Goal: Information Seeking & Learning: Learn about a topic

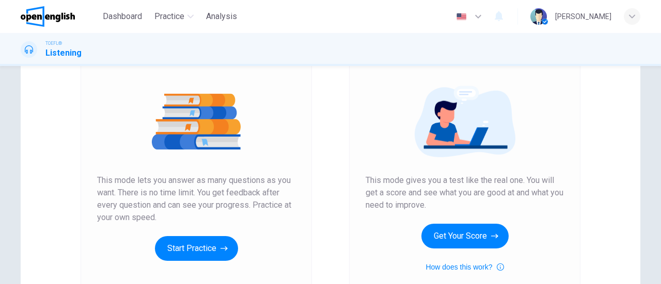
scroll to position [147, 0]
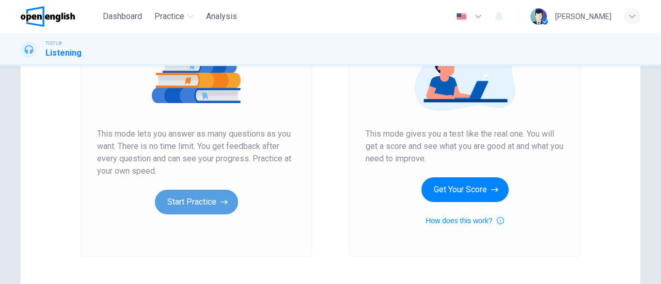
click at [173, 196] on button "Start Practice" at bounding box center [196, 202] width 83 height 25
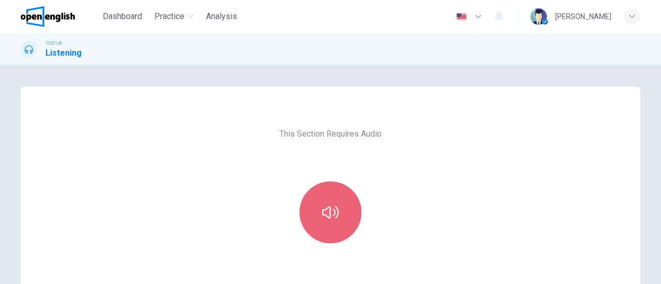
click at [351, 207] on button "button" at bounding box center [330, 213] width 62 height 62
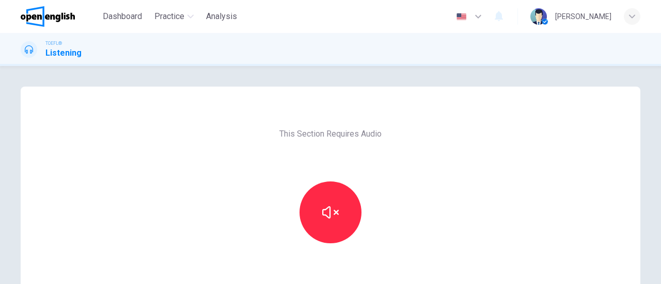
drag, startPoint x: 654, startPoint y: 109, endPoint x: 660, endPoint y: 165, distance: 56.0
click at [660, 165] on div "This Section Requires Audio Click the icon to make sure you can hear the tune c…" at bounding box center [330, 175] width 661 height 218
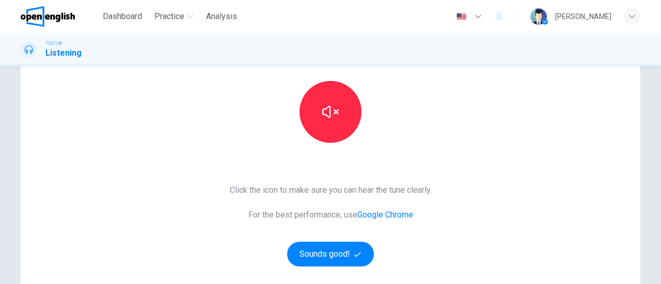
scroll to position [122, 0]
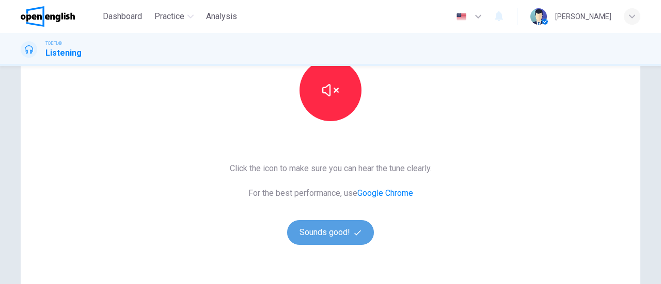
click at [343, 237] on button "Sounds good!" at bounding box center [330, 232] width 87 height 25
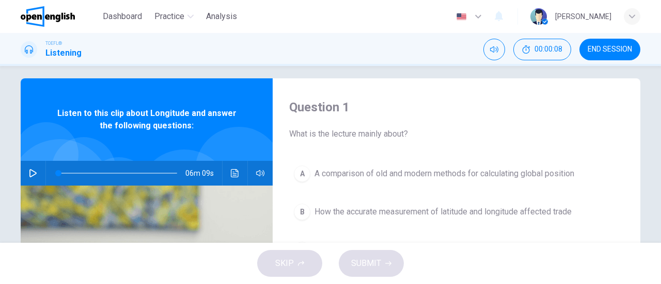
scroll to position [10, 0]
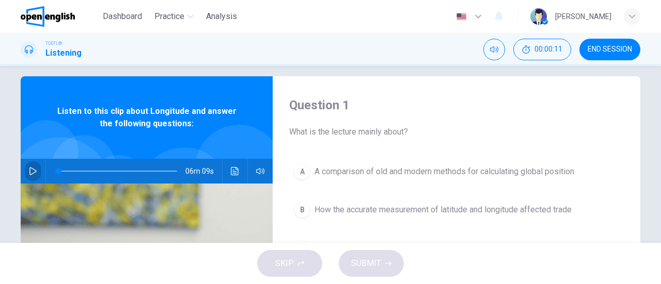
click at [30, 171] on icon "button" at bounding box center [33, 171] width 8 height 8
click at [30, 170] on icon "button" at bounding box center [33, 171] width 8 height 8
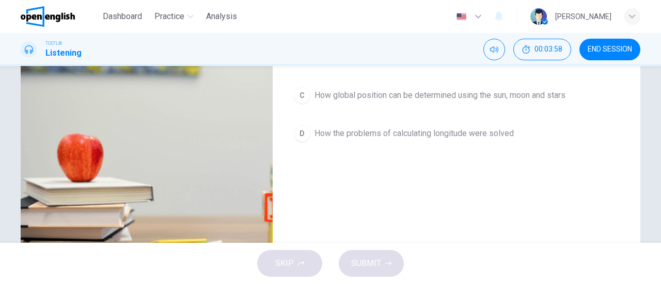
scroll to position [143, 0]
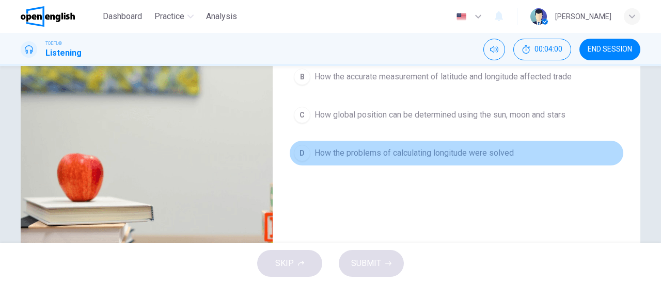
click at [414, 156] on span "How the problems of calculating longitude were solved" at bounding box center [413, 153] width 199 height 12
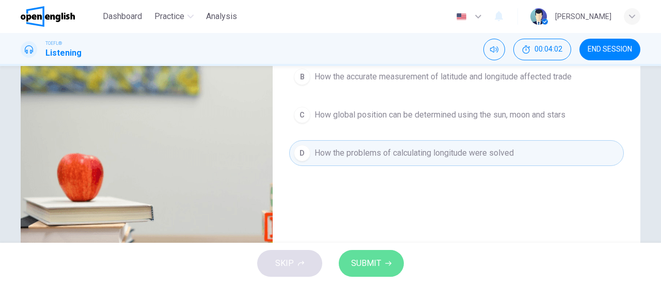
click at [366, 264] on span "SUBMIT" at bounding box center [366, 263] width 30 height 14
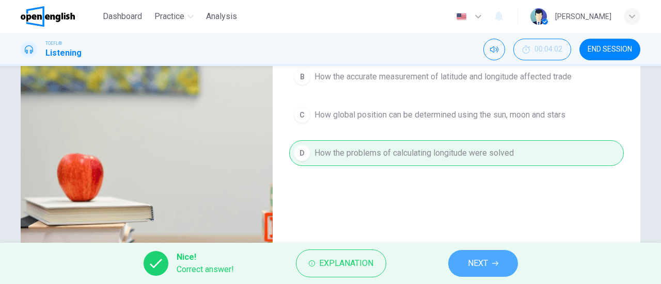
click at [489, 258] on button "NEXT" at bounding box center [483, 263] width 70 height 27
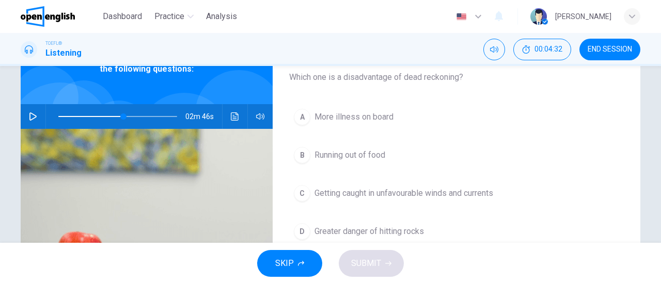
scroll to position [0, 0]
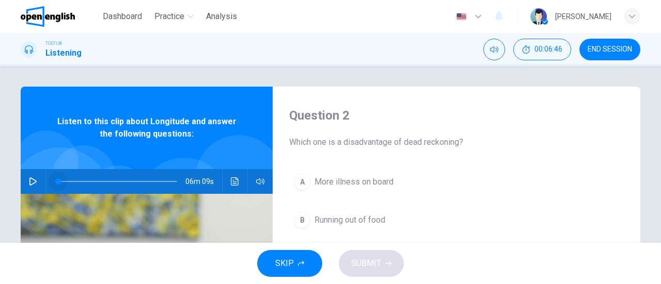
drag, startPoint x: 120, startPoint y: 182, endPoint x: 55, endPoint y: 180, distance: 65.6
click at [55, 180] on span at bounding box center [58, 182] width 6 height 6
click at [33, 181] on icon "button" at bounding box center [32, 182] width 7 height 8
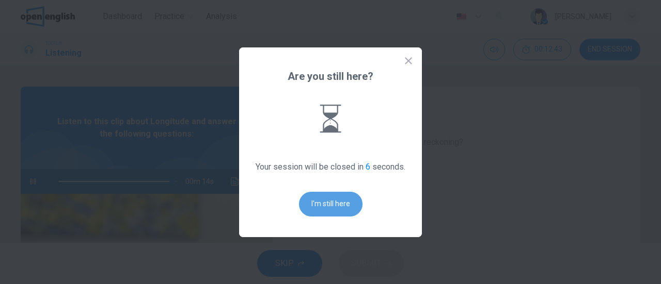
click at [329, 204] on button "I'm still here" at bounding box center [330, 204] width 63 height 25
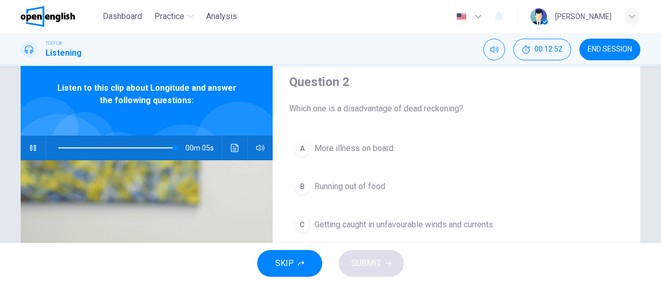
scroll to position [36, 0]
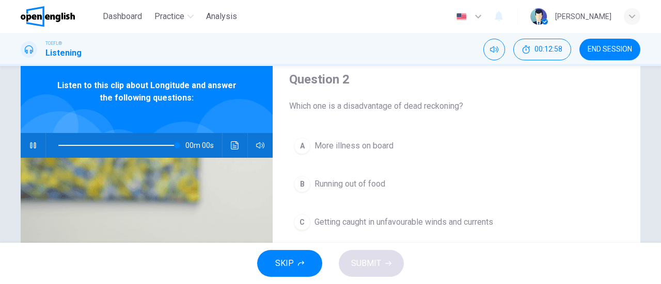
type input "*"
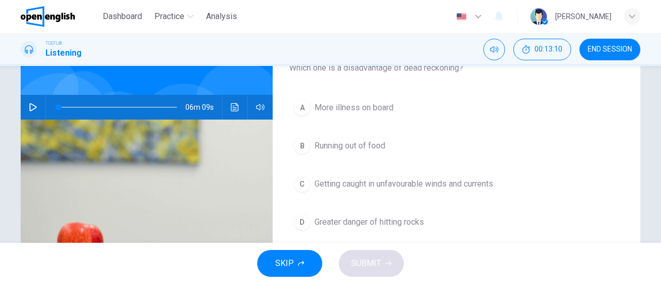
scroll to position [75, 0]
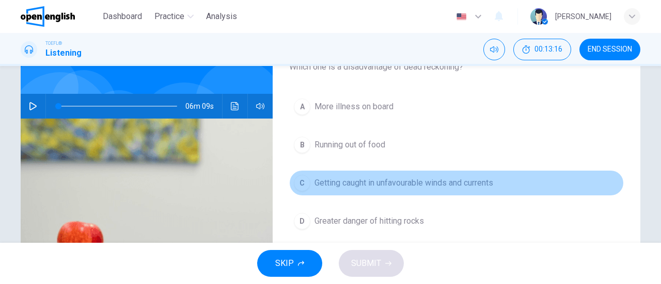
click at [396, 185] on span "Getting caught in unfavourable winds and currents" at bounding box center [403, 183] width 179 height 12
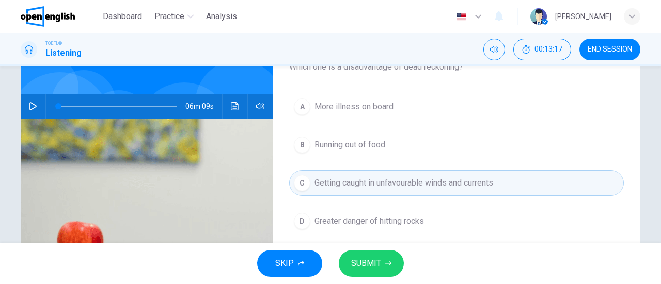
click at [377, 262] on span "SUBMIT" at bounding box center [366, 263] width 30 height 14
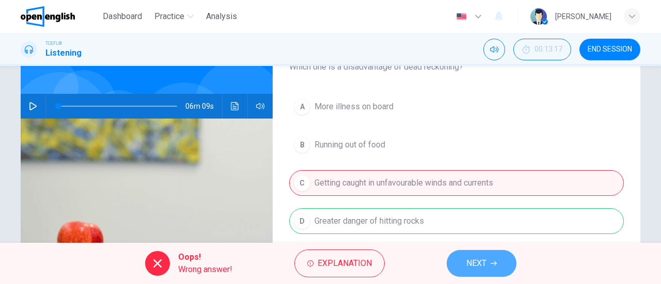
click at [456, 257] on button "NEXT" at bounding box center [481, 263] width 70 height 27
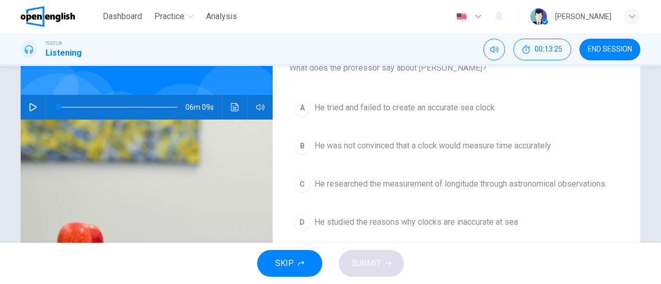
scroll to position [75, 0]
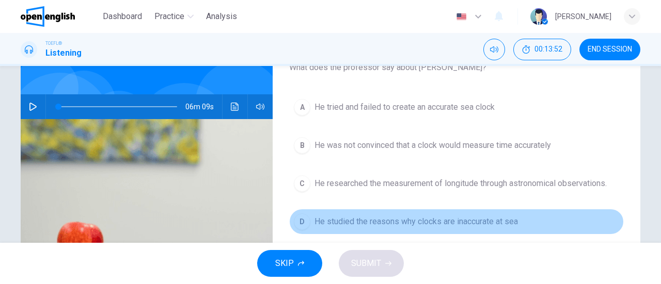
click at [413, 217] on span "He studied the reasons why clocks are inaccurate at sea" at bounding box center [415, 222] width 203 height 12
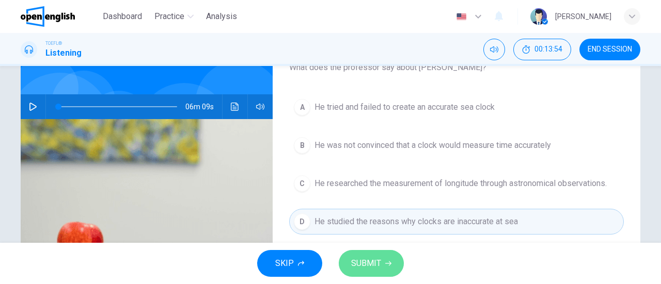
click at [384, 260] on button "SUBMIT" at bounding box center [371, 263] width 65 height 27
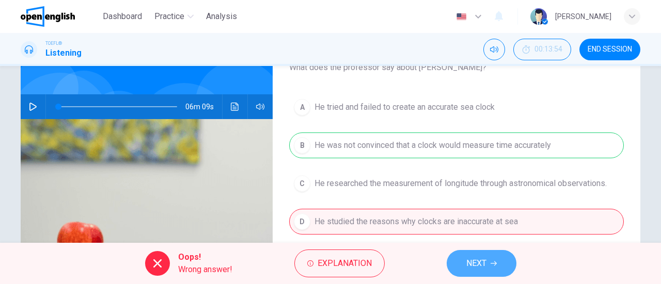
click at [457, 260] on button "NEXT" at bounding box center [481, 263] width 70 height 27
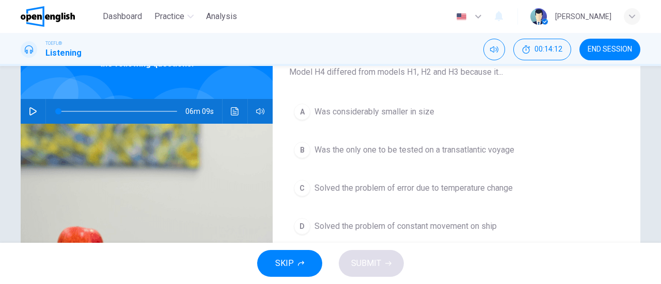
scroll to position [71, 0]
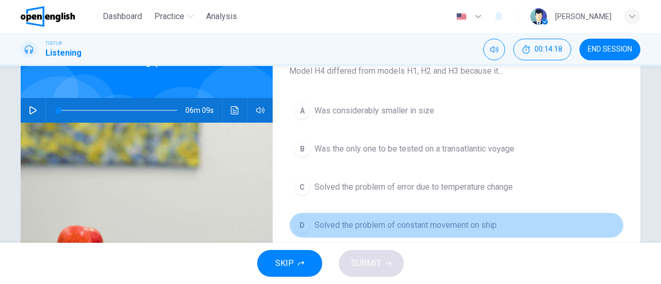
click at [446, 223] on span "Solved the problem of constant movement on ship" at bounding box center [405, 225] width 182 height 12
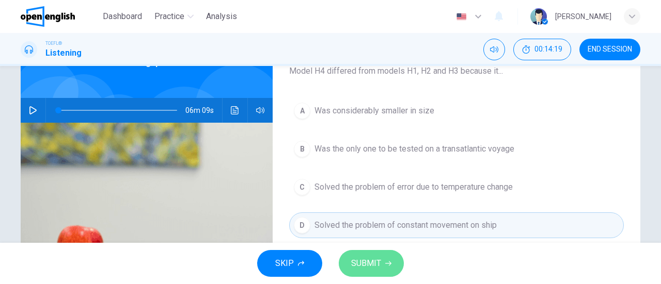
click at [386, 254] on button "SUBMIT" at bounding box center [371, 263] width 65 height 27
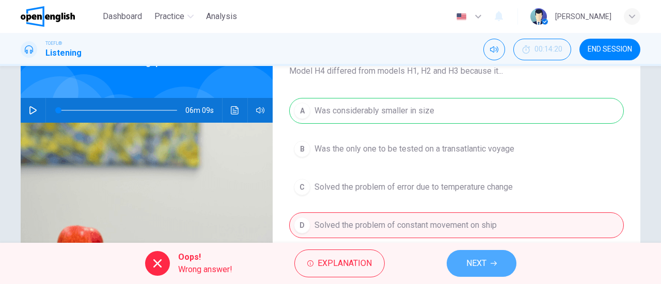
click at [472, 268] on span "NEXT" at bounding box center [476, 263] width 20 height 14
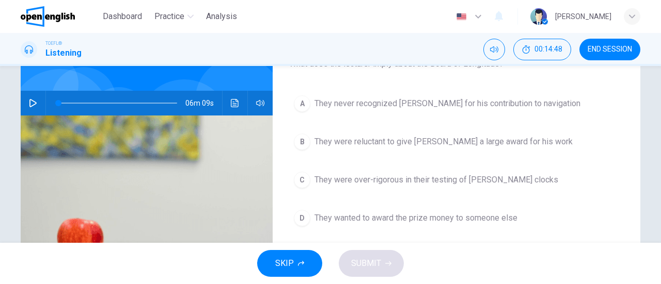
scroll to position [79, 0]
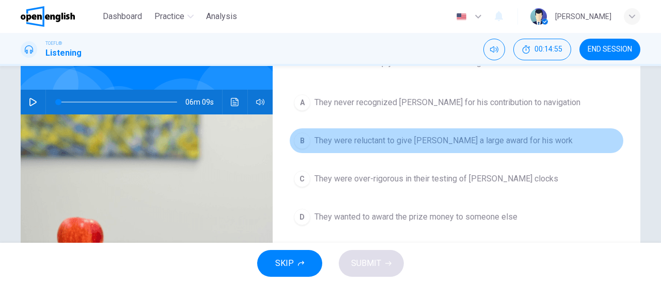
click at [448, 144] on span "They were reluctant to give [PERSON_NAME] a large award for his work" at bounding box center [443, 141] width 258 height 12
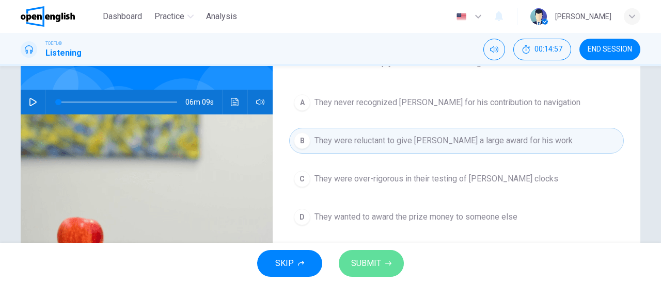
click at [378, 260] on span "SUBMIT" at bounding box center [366, 263] width 30 height 14
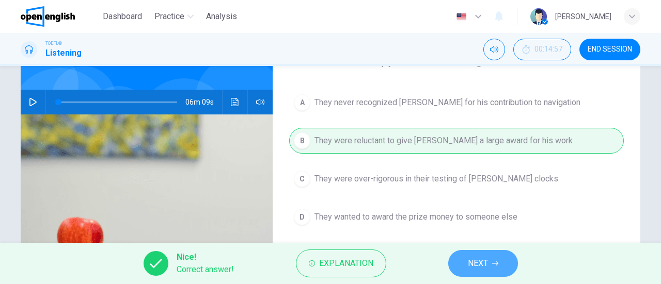
click at [454, 264] on button "NEXT" at bounding box center [483, 263] width 70 height 27
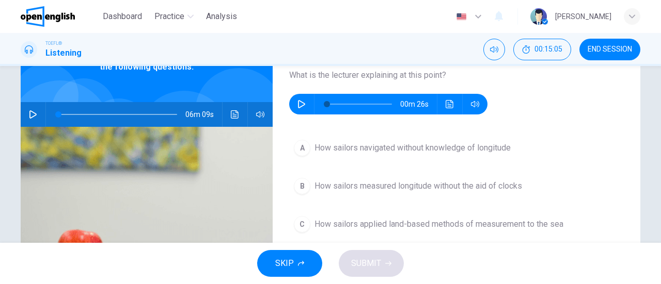
scroll to position [70, 0]
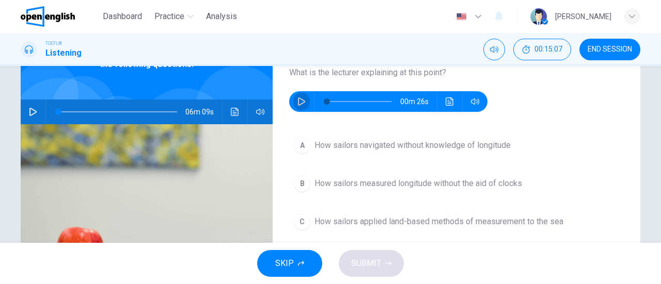
click at [300, 104] on icon "button" at bounding box center [301, 102] width 8 height 8
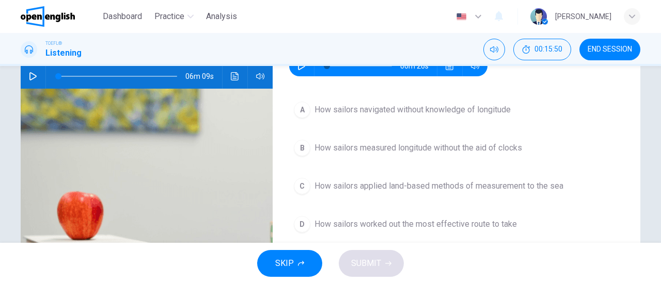
scroll to position [98, 0]
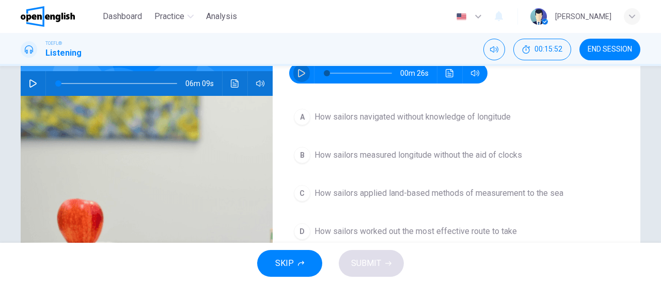
click at [302, 71] on icon "button" at bounding box center [301, 73] width 8 height 8
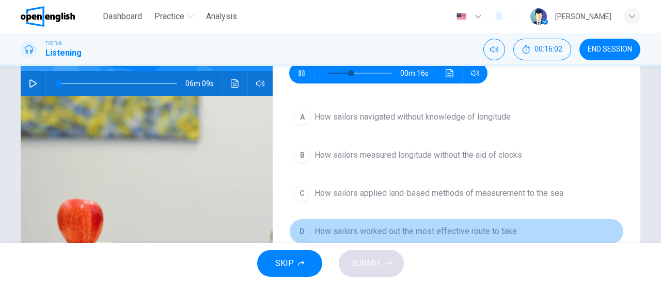
click at [336, 229] on span "How sailors worked out the most effective route to take" at bounding box center [415, 232] width 202 height 12
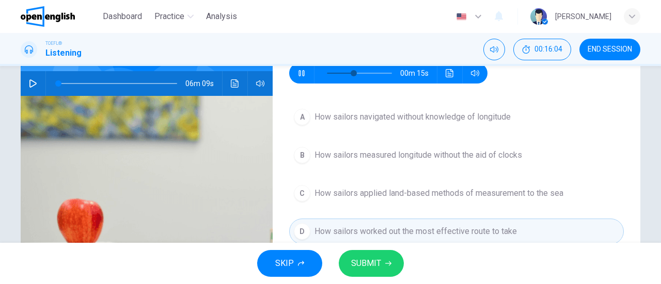
click at [357, 255] on button "SUBMIT" at bounding box center [371, 263] width 65 height 27
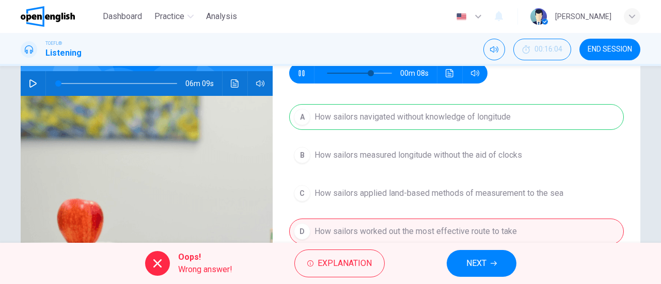
type input "**"
click at [467, 264] on span "NEXT" at bounding box center [476, 263] width 20 height 14
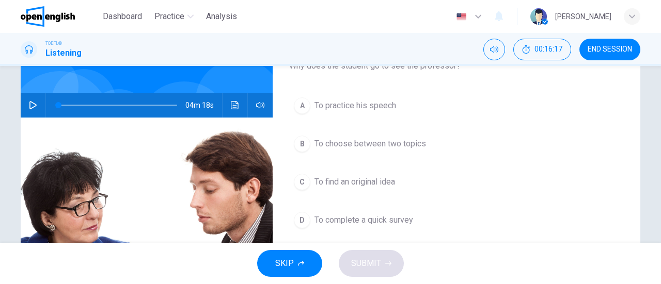
scroll to position [77, 0]
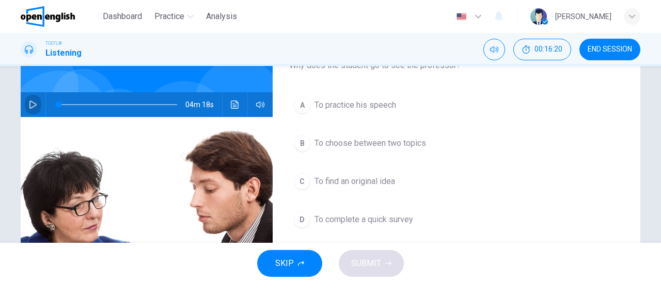
click at [29, 105] on icon "button" at bounding box center [33, 105] width 8 height 8
type input "*"
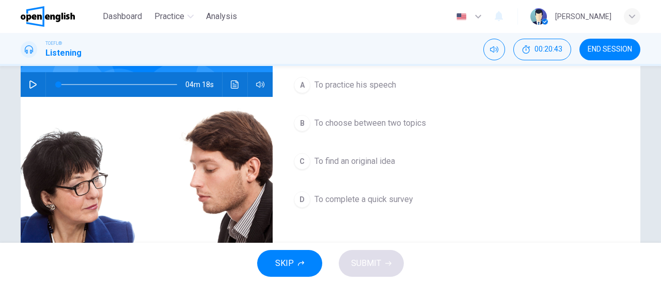
scroll to position [98, 0]
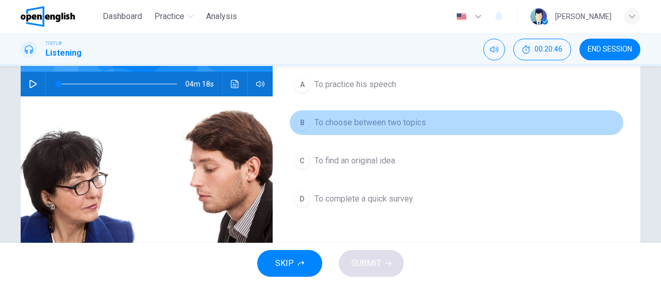
click at [388, 117] on span "To choose between two topics" at bounding box center [369, 123] width 111 height 12
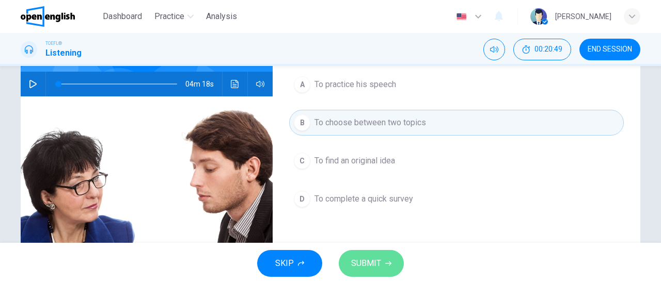
click at [367, 260] on span "SUBMIT" at bounding box center [366, 263] width 30 height 14
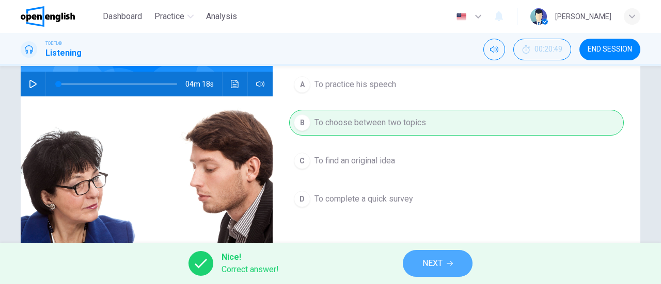
click at [421, 264] on button "NEXT" at bounding box center [438, 263] width 70 height 27
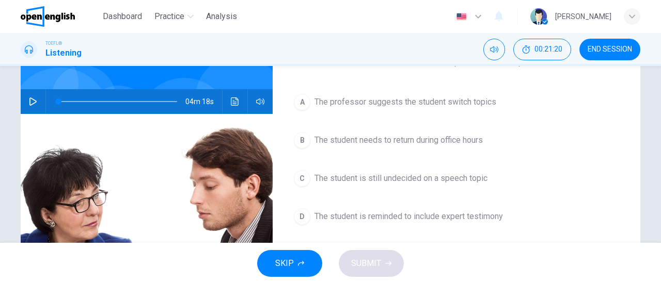
scroll to position [82, 0]
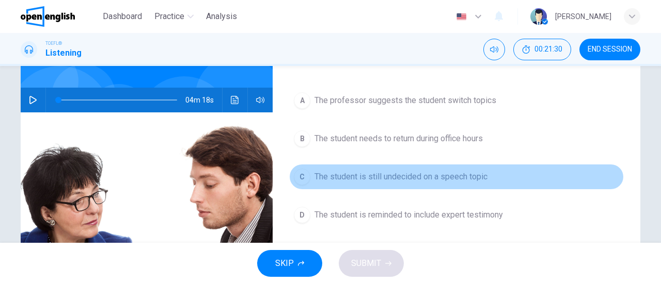
click at [410, 176] on span "The student is still undecided on a speech topic" at bounding box center [400, 177] width 173 height 12
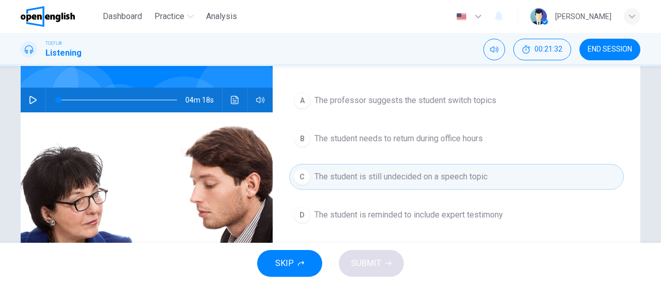
click at [309, 268] on button "SKIP" at bounding box center [289, 263] width 65 height 27
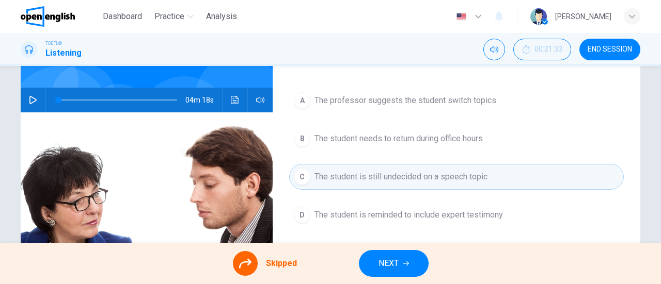
click at [335, 176] on div "A The professor suggests the student switch topics B The student needs to retur…" at bounding box center [456, 168] width 334 height 161
click at [245, 266] on icon at bounding box center [245, 264] width 12 height 12
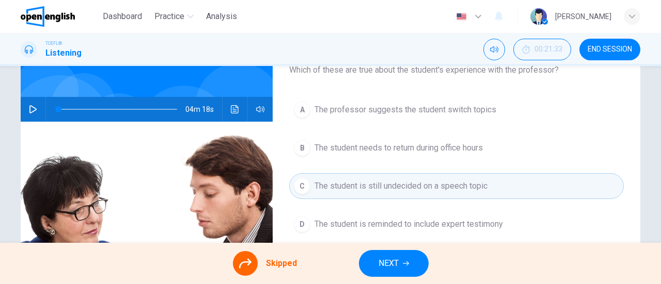
scroll to position [78, 0]
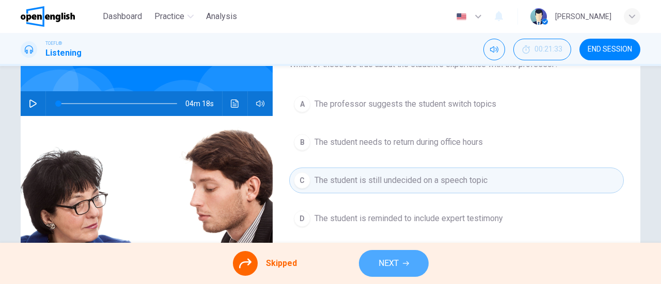
click at [396, 263] on span "NEXT" at bounding box center [388, 263] width 20 height 14
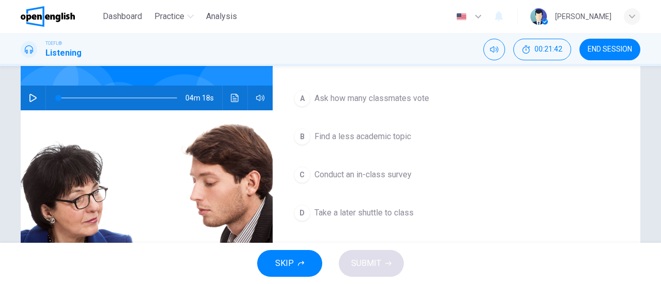
scroll to position [86, 0]
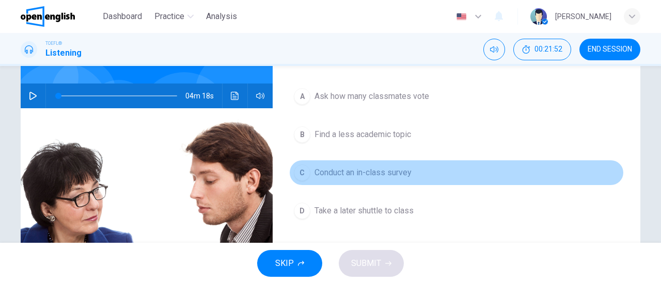
click at [406, 164] on button "C Conduct an in-class survey" at bounding box center [456, 173] width 334 height 26
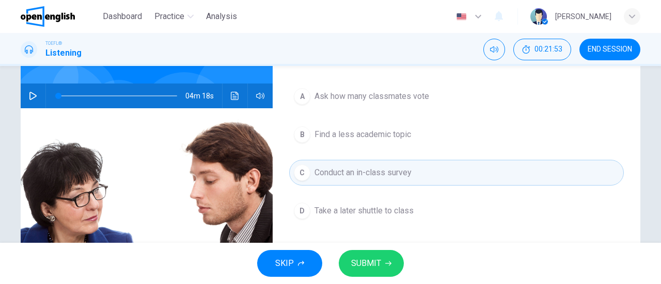
click at [379, 267] on span "SUBMIT" at bounding box center [366, 263] width 30 height 14
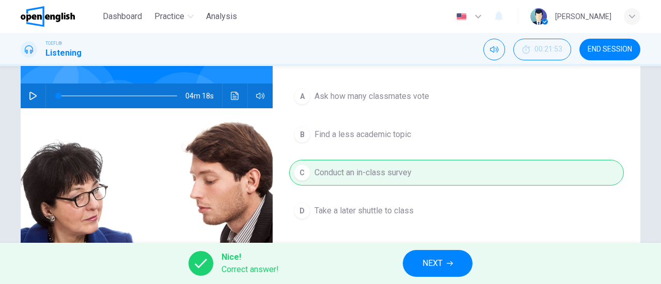
click at [420, 265] on button "NEXT" at bounding box center [438, 263] width 70 height 27
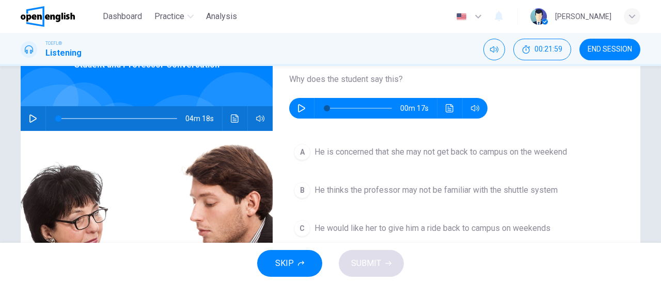
scroll to position [65, 0]
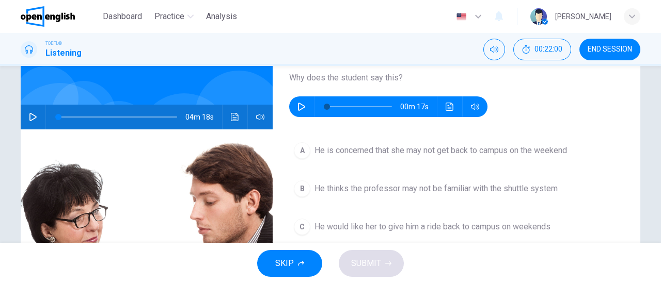
click at [289, 107] on div "00m 17s" at bounding box center [388, 107] width 198 height 21
click at [294, 107] on button "button" at bounding box center [301, 107] width 17 height 21
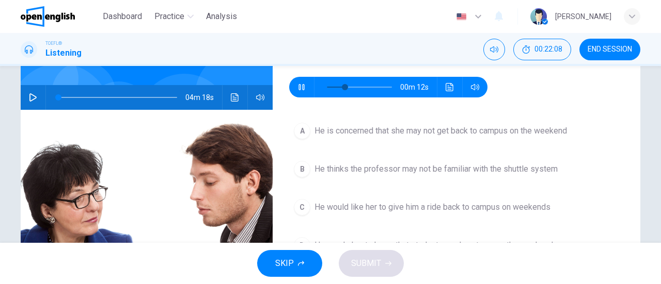
scroll to position [85, 0]
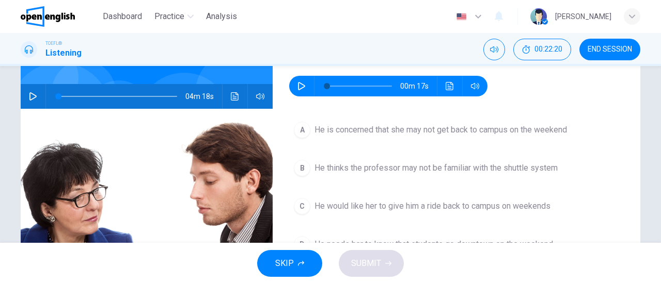
type input "*"
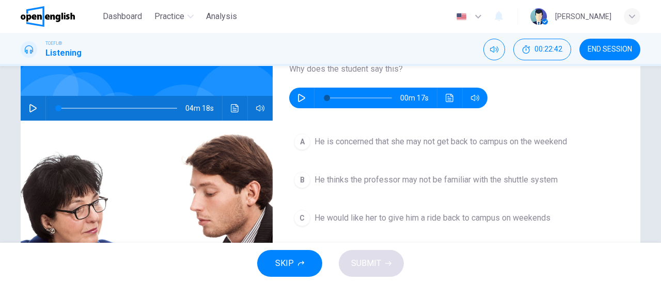
scroll to position [72, 0]
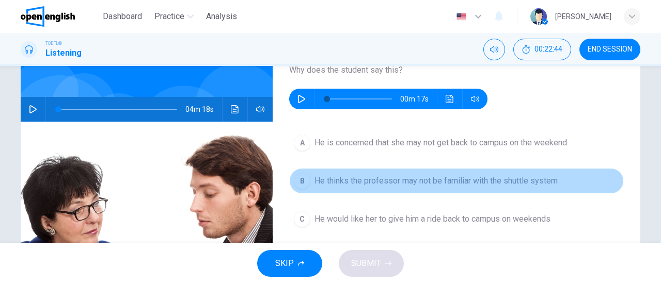
click at [435, 178] on span "He thinks the professor may not be familiar with the shuttle system" at bounding box center [435, 181] width 243 height 12
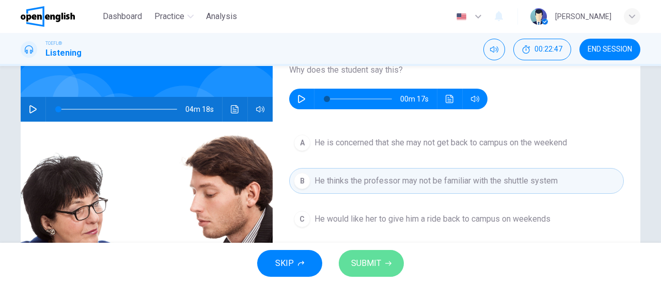
click at [373, 261] on span "SUBMIT" at bounding box center [366, 263] width 30 height 14
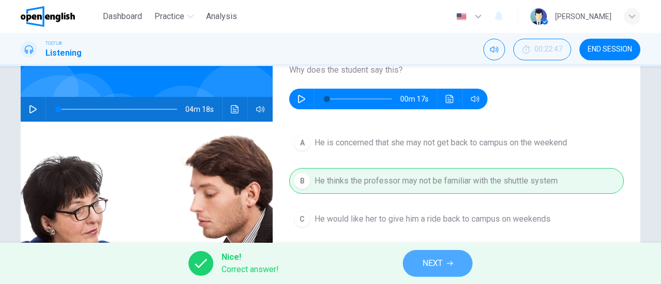
click at [422, 260] on span "NEXT" at bounding box center [432, 263] width 20 height 14
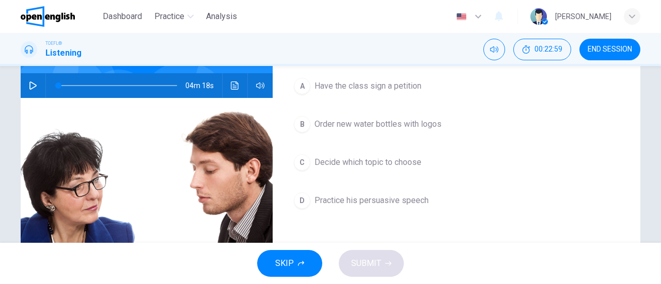
scroll to position [97, 0]
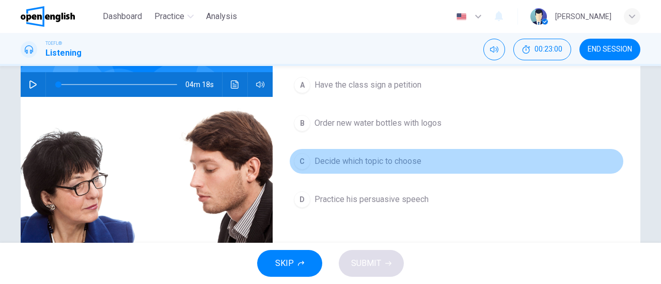
click at [390, 162] on span "Decide which topic to choose" at bounding box center [367, 161] width 107 height 12
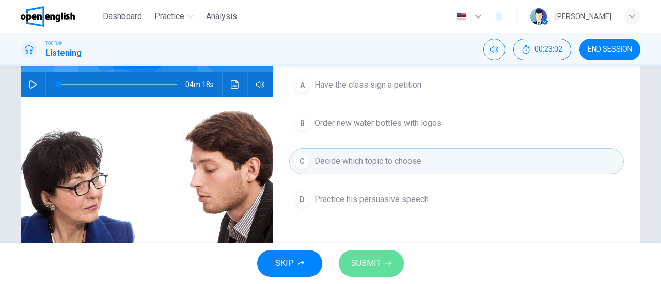
click at [377, 261] on span "SUBMIT" at bounding box center [366, 263] width 30 height 14
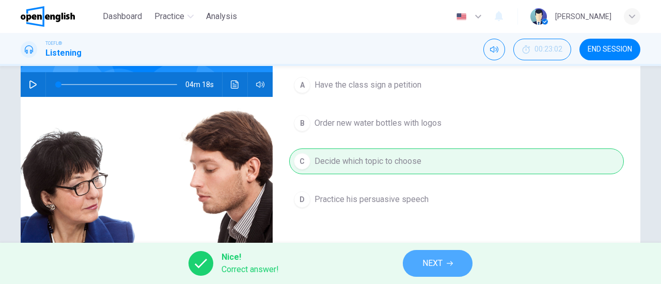
click at [458, 257] on button "NEXT" at bounding box center [438, 263] width 70 height 27
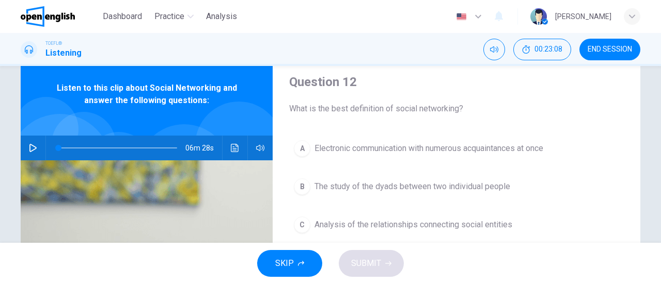
scroll to position [12, 0]
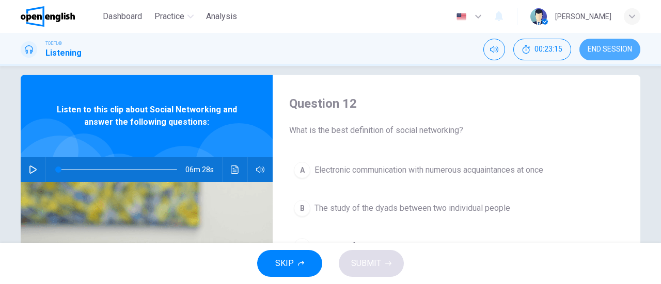
click at [613, 52] on span "END SESSION" at bounding box center [609, 49] width 44 height 8
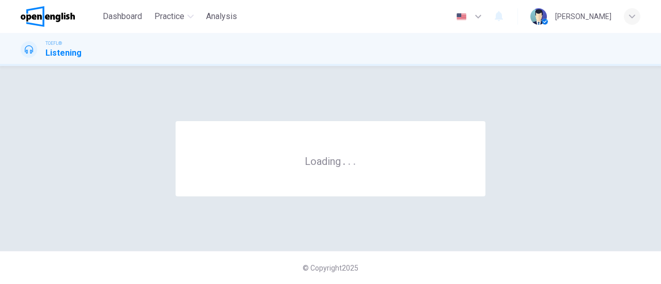
scroll to position [0, 0]
